Goal: Task Accomplishment & Management: Manage account settings

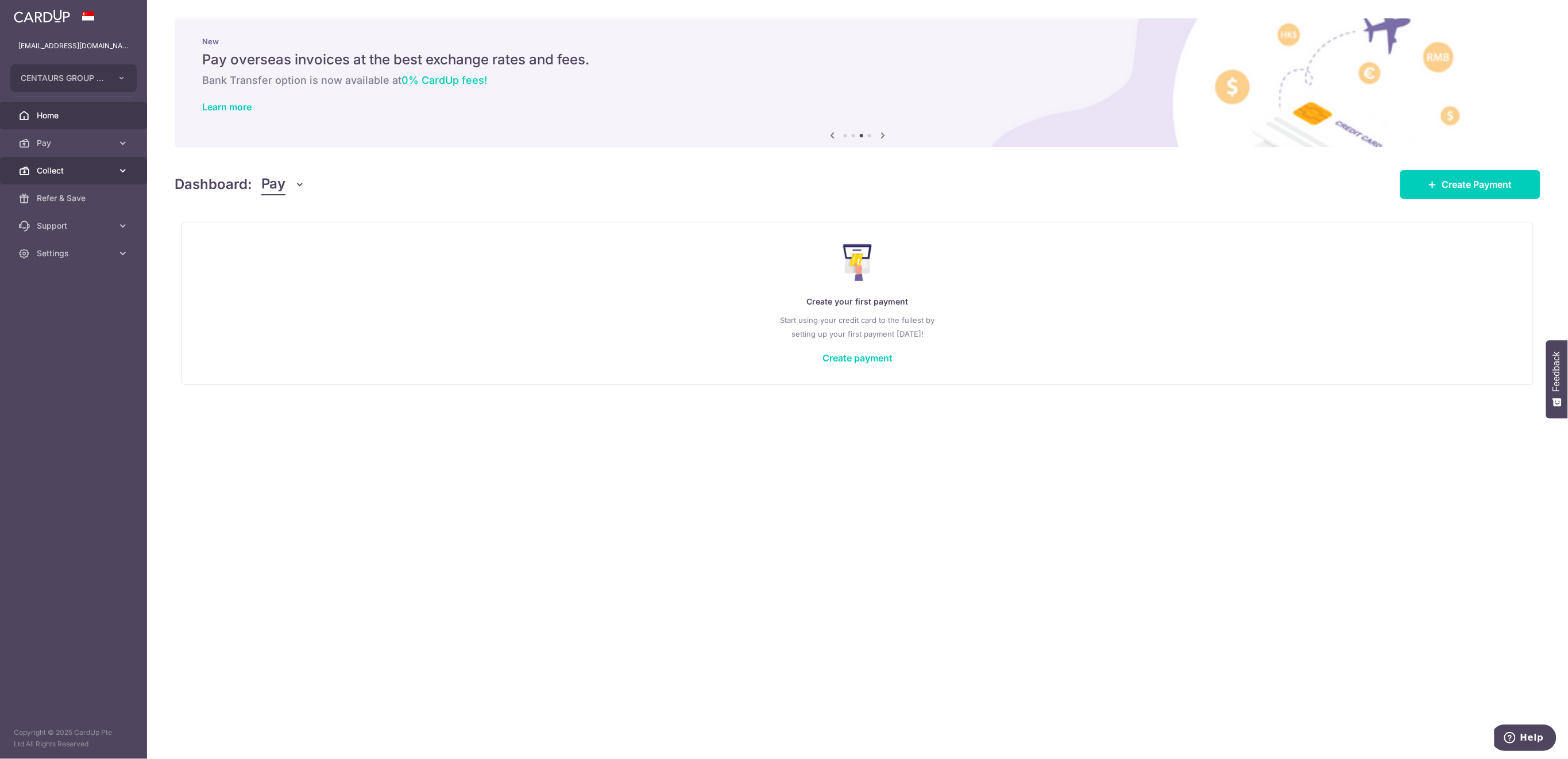
click at [71, 172] on span "Collect" at bounding box center [75, 170] width 76 height 11
click at [71, 203] on span "Dashboard" at bounding box center [75, 198] width 76 height 11
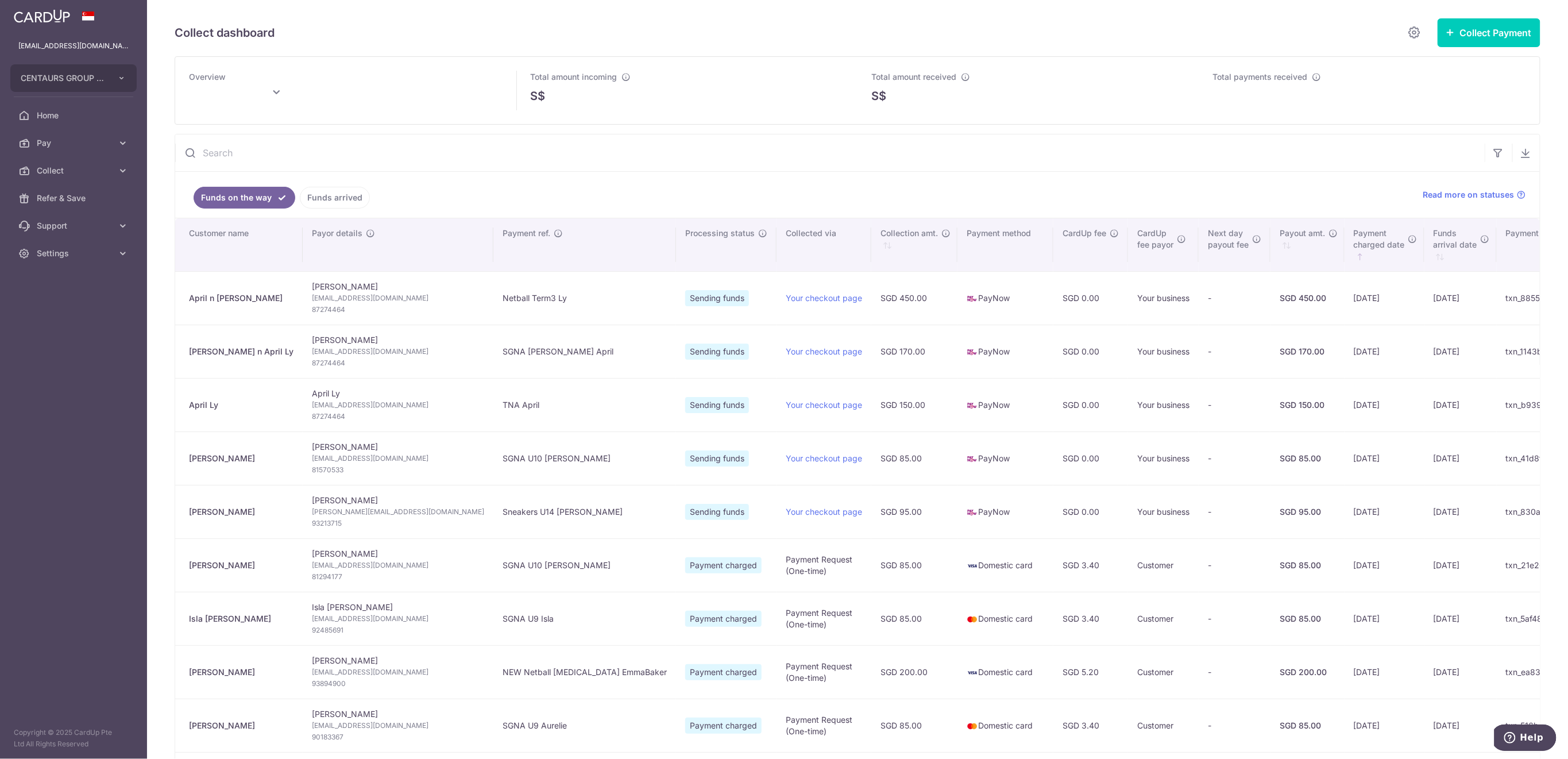
type input "[DATE]"
click at [338, 198] on link "Funds arrived" at bounding box center [334, 198] width 70 height 22
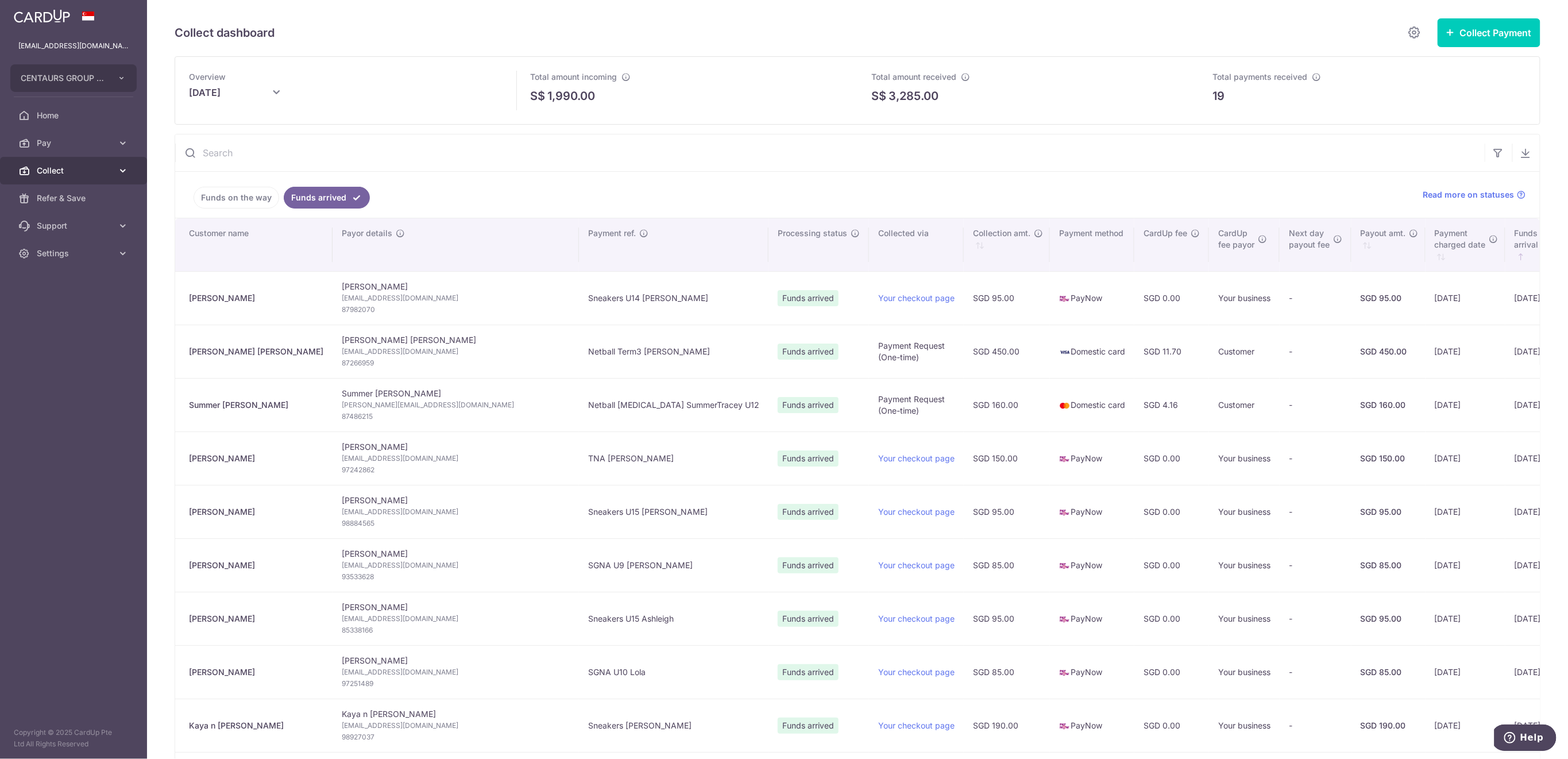
click at [51, 166] on span "Collect" at bounding box center [75, 170] width 76 height 11
click at [78, 258] on span "Payment Requests" at bounding box center [75, 253] width 76 height 11
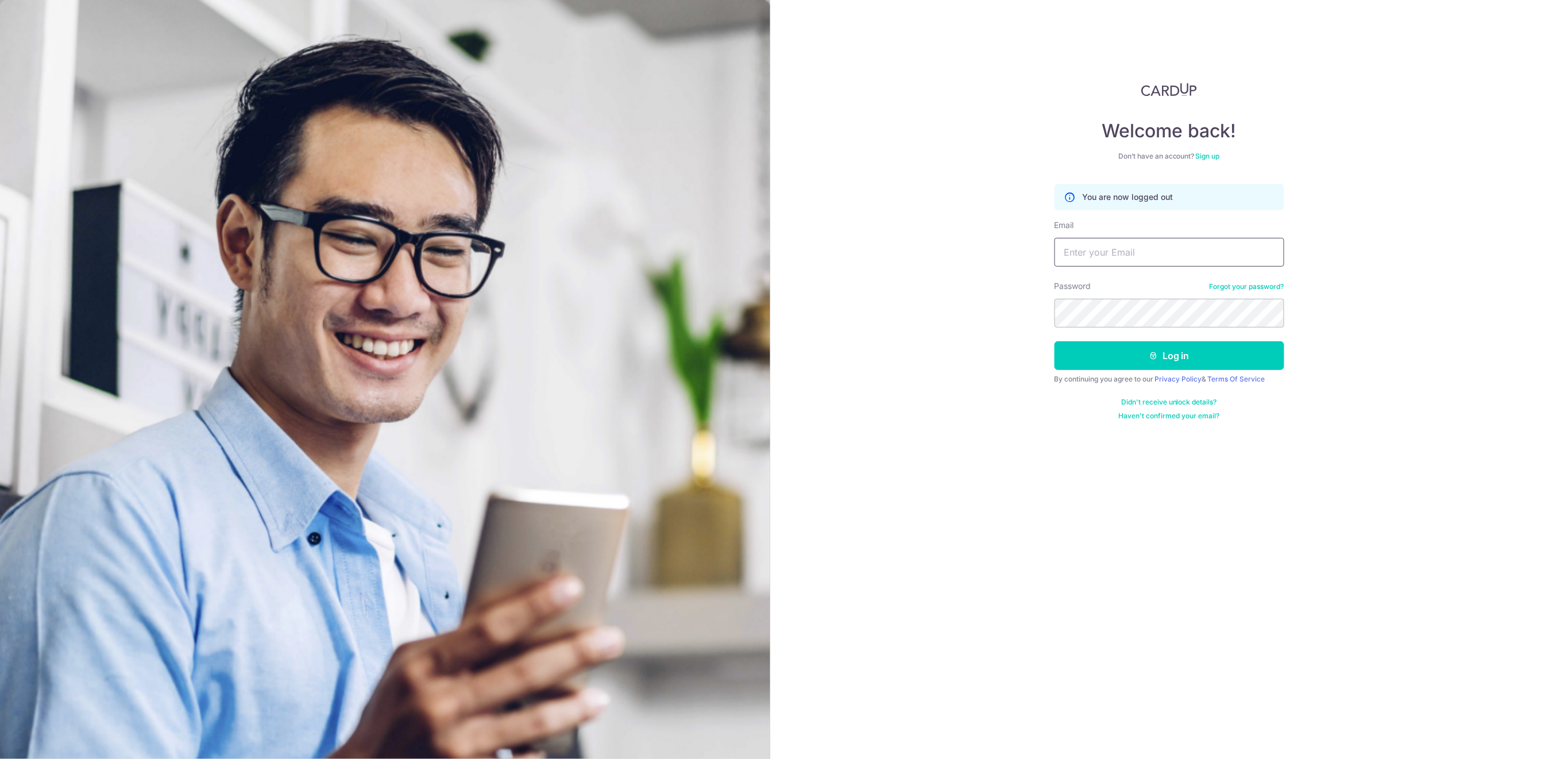
click at [1218, 260] on input "Email" at bounding box center [1169, 252] width 230 height 28
type input "finance@centaursgroup.com"
click at [1235, 362] on button "Log in" at bounding box center [1169, 355] width 230 height 28
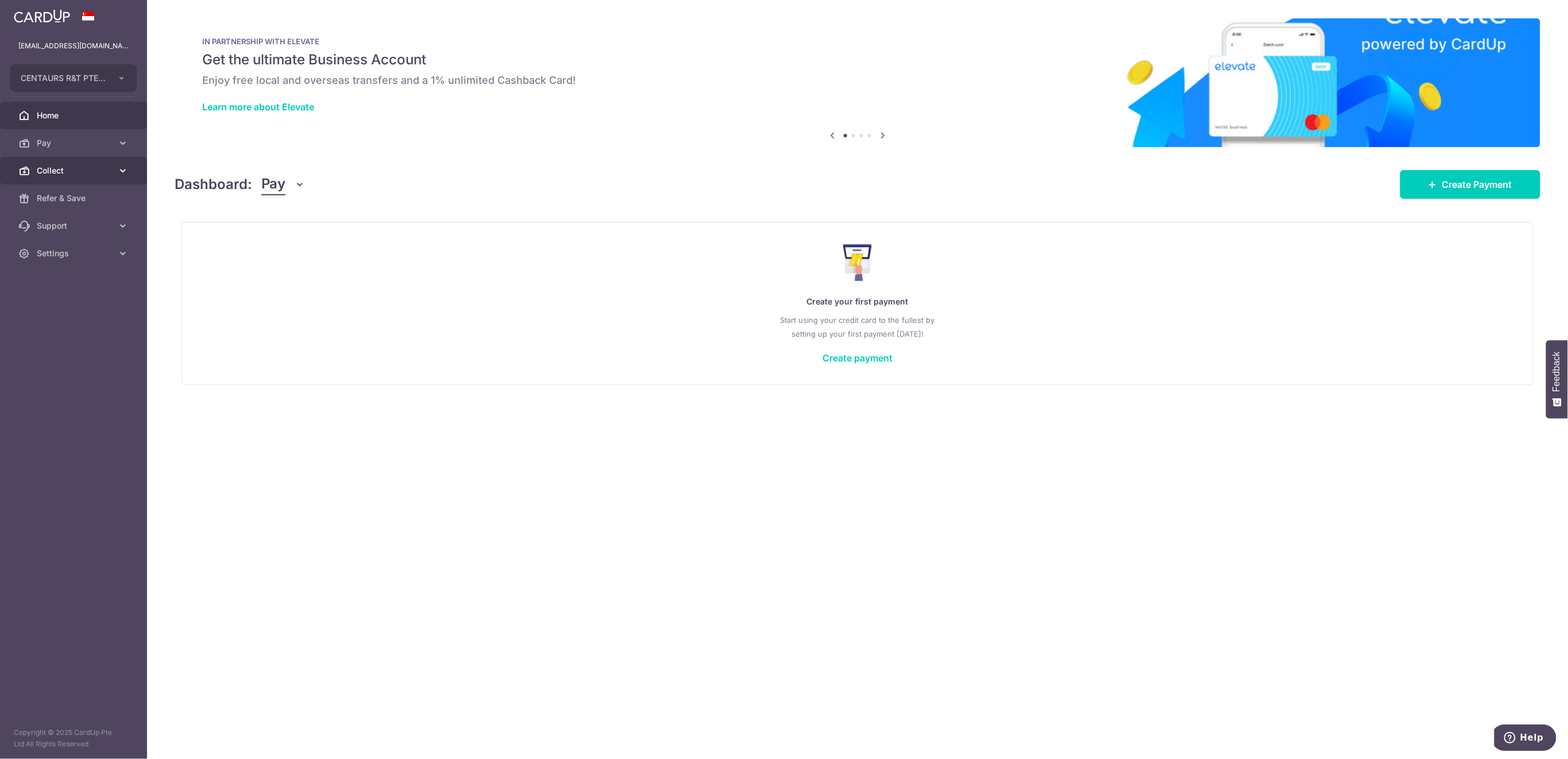
click at [83, 174] on span "Collect" at bounding box center [75, 170] width 76 height 11
